Goal: Transaction & Acquisition: Purchase product/service

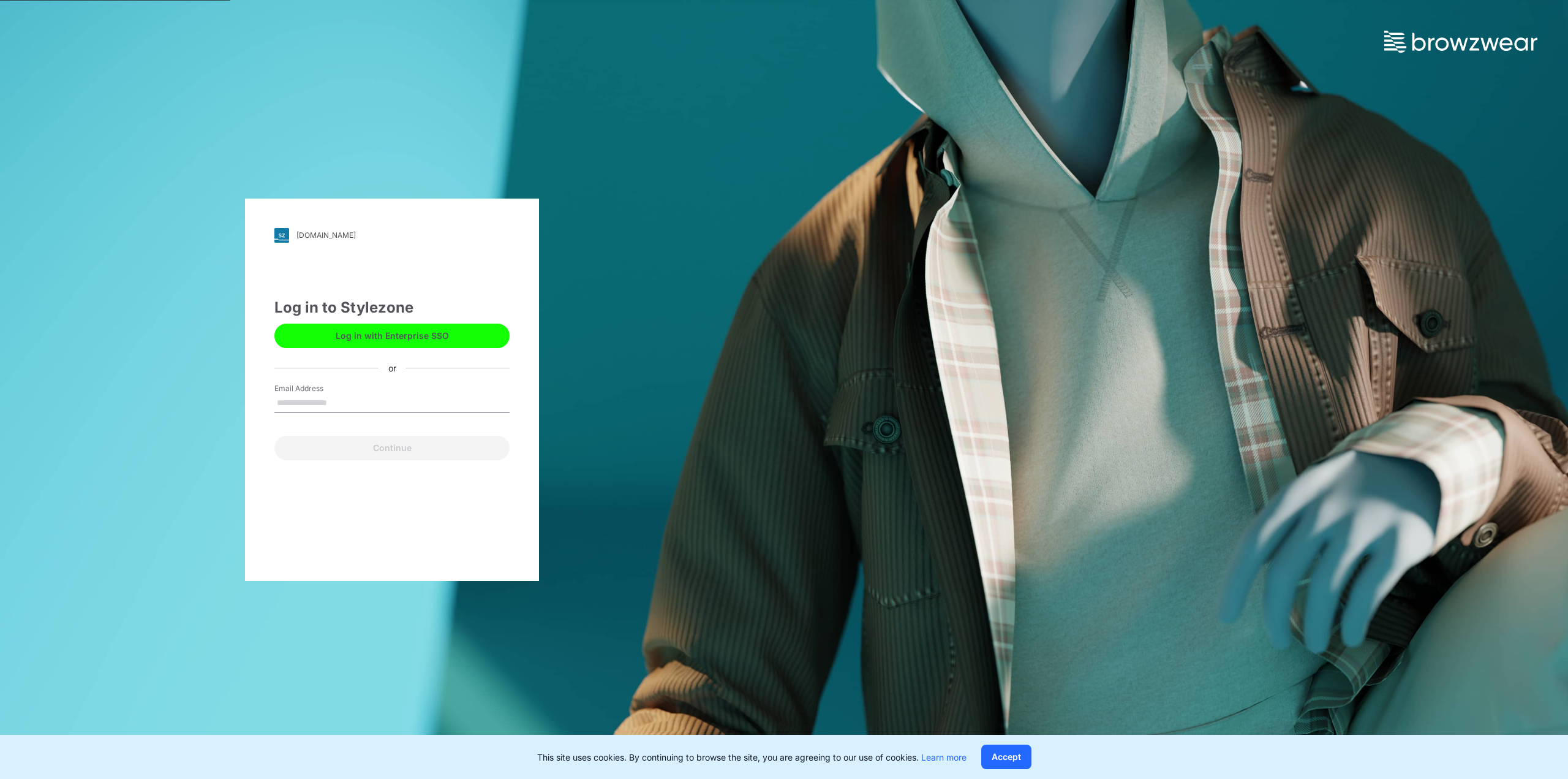
click at [323, 398] on input "Email Address" at bounding box center [392, 403] width 235 height 18
type input "**********"
click at [341, 457] on button "Continue" at bounding box center [392, 448] width 235 height 25
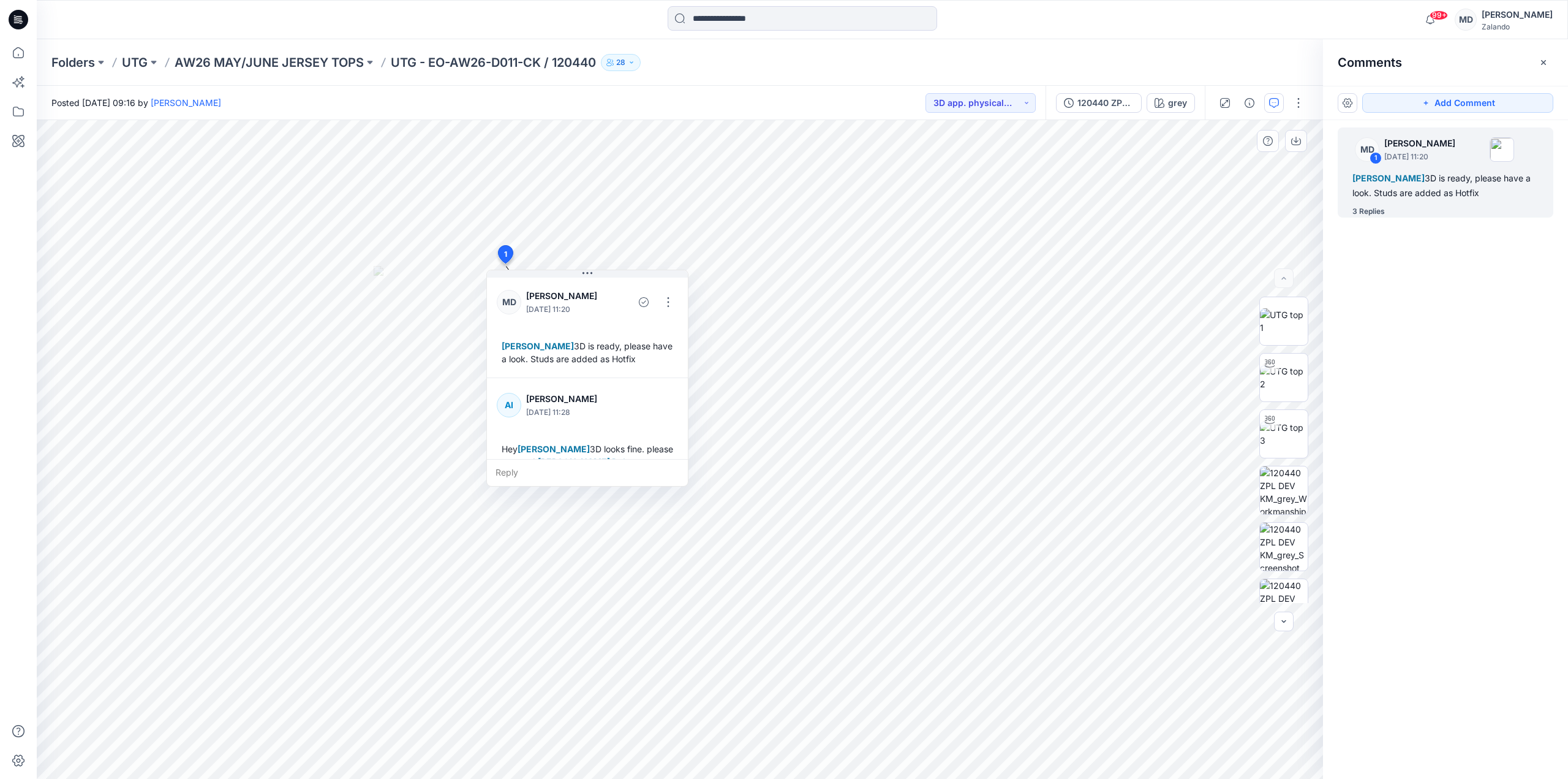
scroll to position [253, 0]
